Goal: Task Accomplishment & Management: Manage account settings

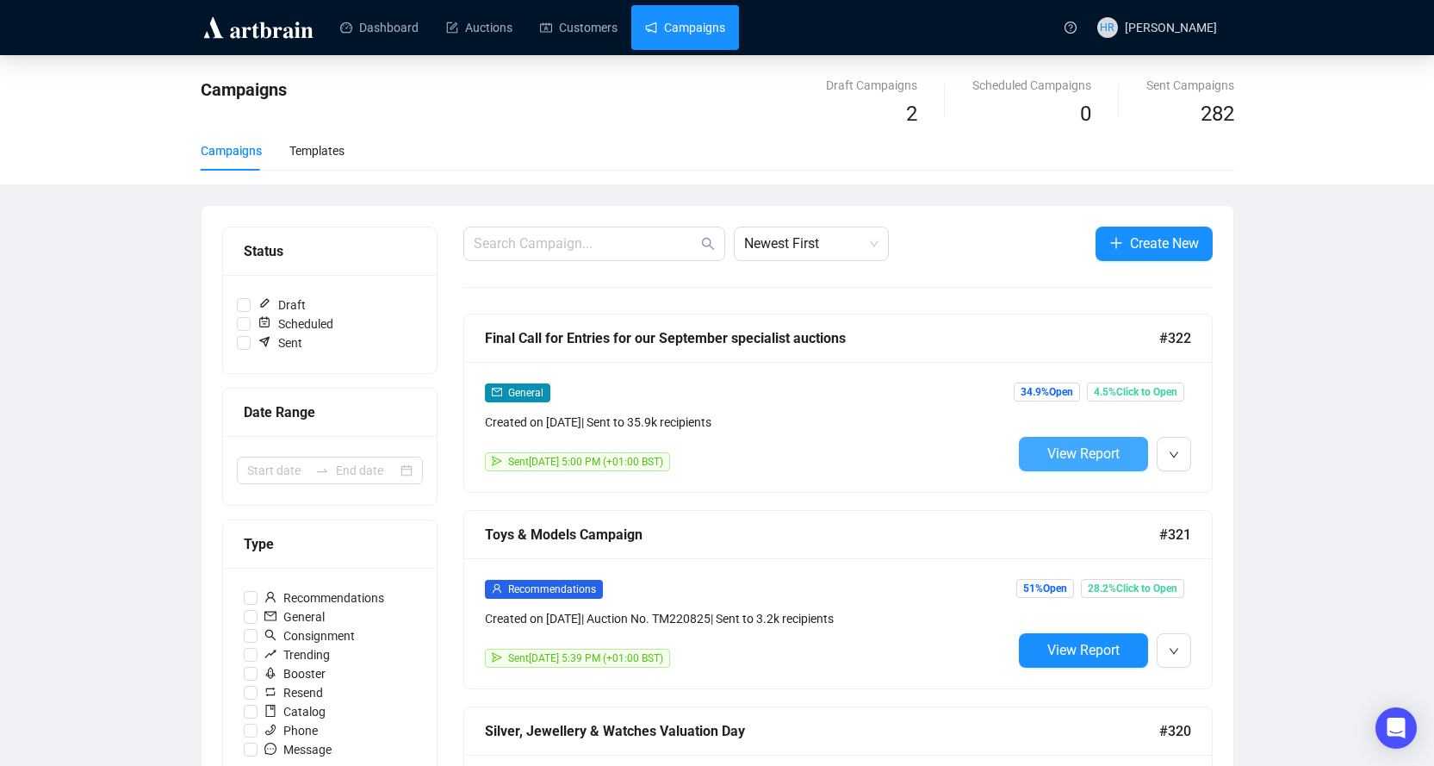
click at [1098, 454] on span "View Report" at bounding box center [1084, 453] width 72 height 16
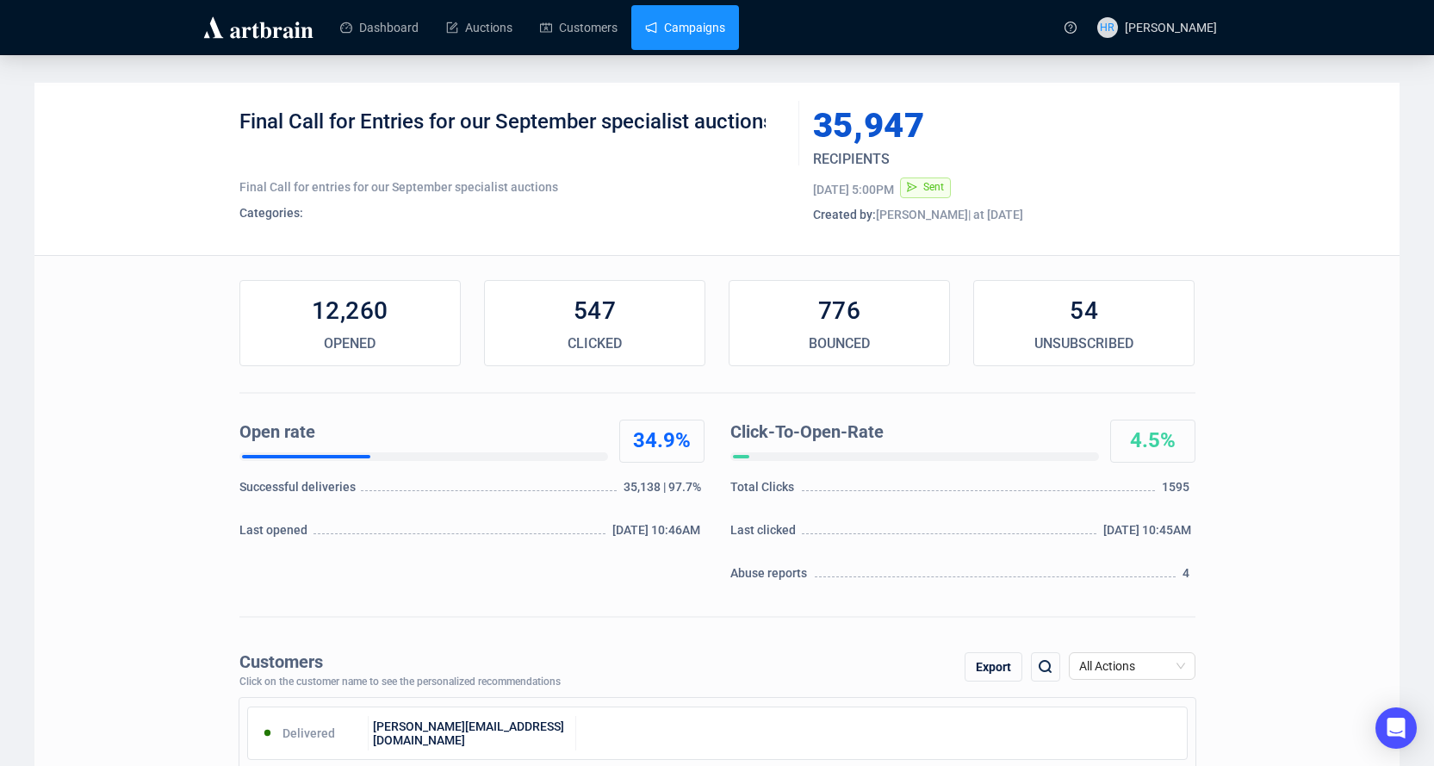
click at [671, 20] on link "Campaigns" at bounding box center [685, 27] width 80 height 45
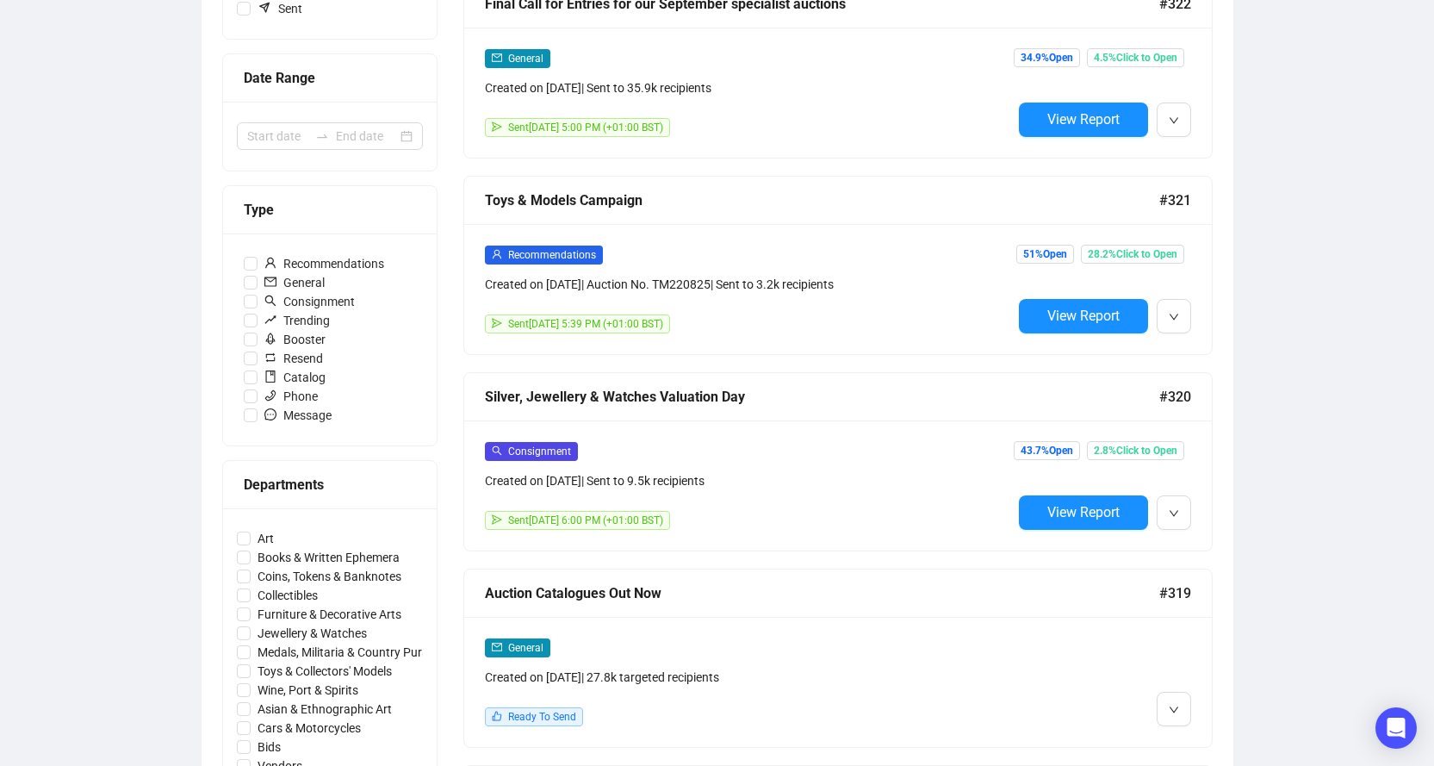
scroll to position [603, 0]
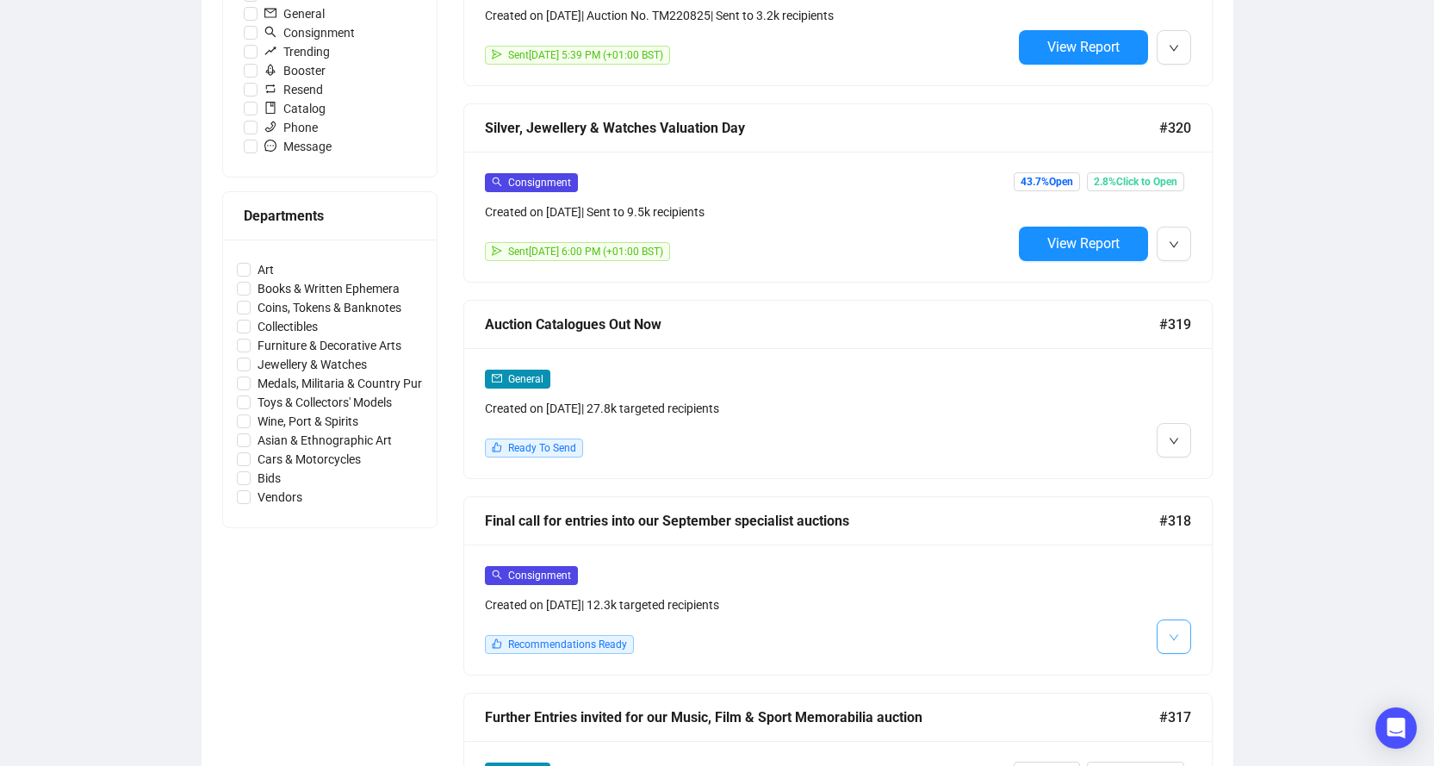
click at [1175, 644] on button "button" at bounding box center [1174, 636] width 34 height 34
click at [1193, 693] on span "Delete" at bounding box center [1208, 698] width 33 height 14
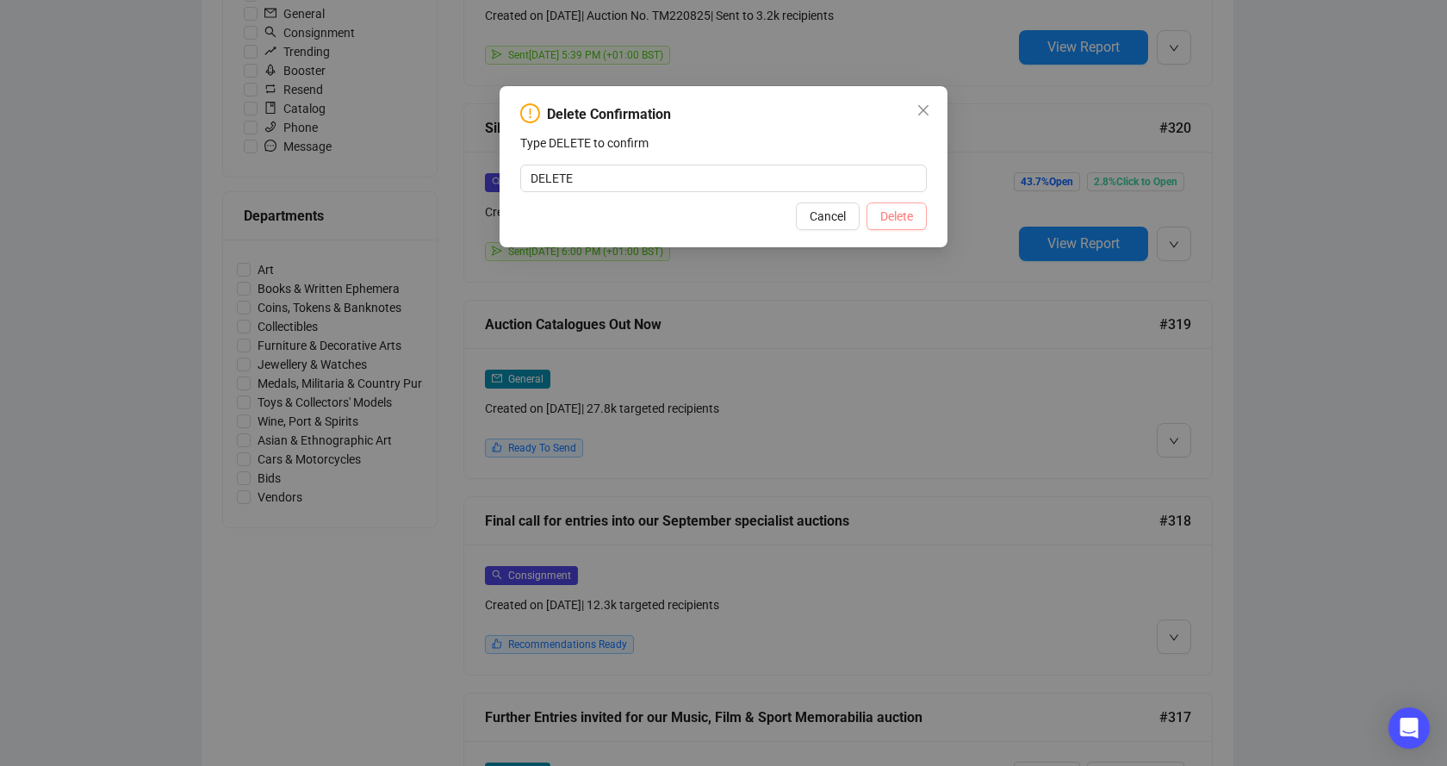
type input "DELETE"
click at [909, 219] on span "Delete" at bounding box center [896, 216] width 33 height 19
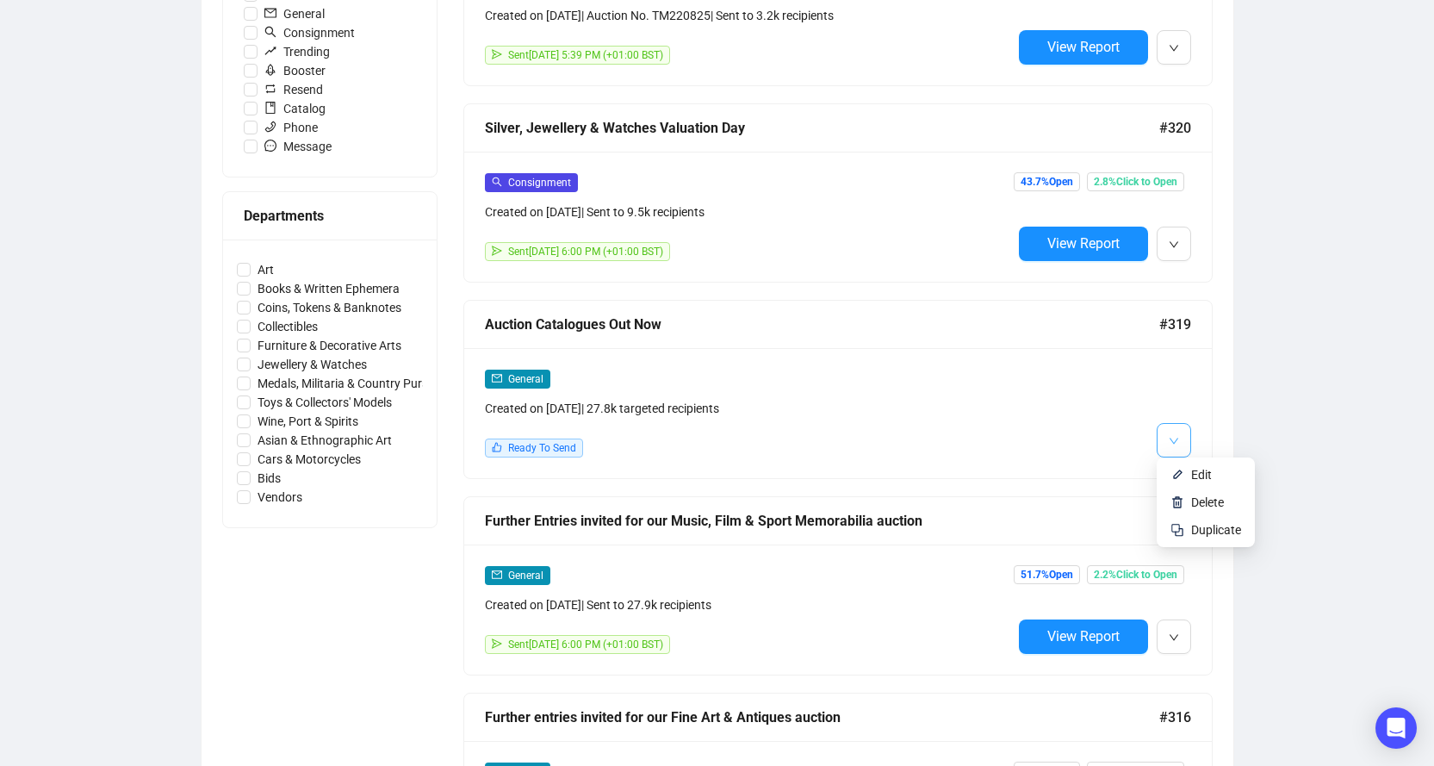
click at [1169, 439] on icon "down" at bounding box center [1174, 441] width 10 height 10
click at [1173, 479] on img at bounding box center [1178, 475] width 14 height 14
